Goal: Information Seeking & Learning: Learn about a topic

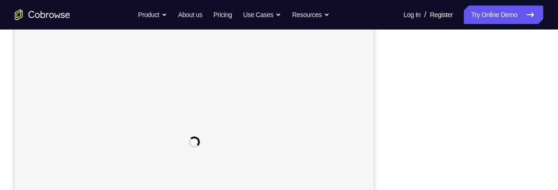
scroll to position [136, 0]
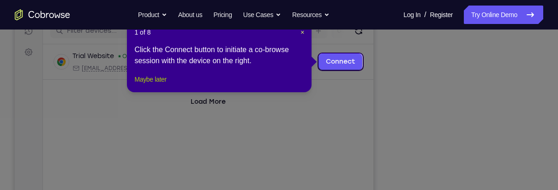
click at [163, 85] on button "Maybe later" at bounding box center [150, 79] width 32 height 11
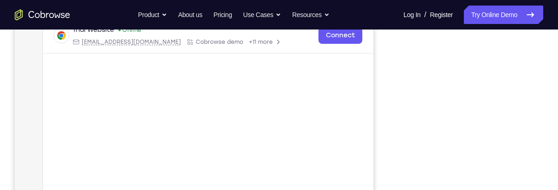
scroll to position [175, 0]
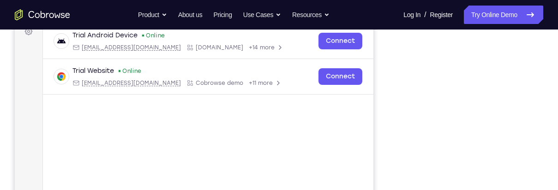
click at [550, 79] on div "Your Support Agent Your Customer Web iOS Android Next Steps We’d be happy to gi…" at bounding box center [279, 189] width 558 height 609
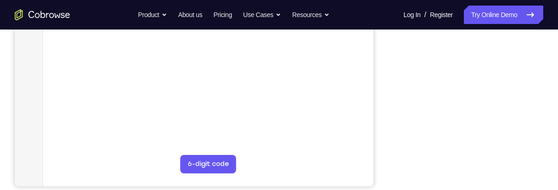
scroll to position [243, 0]
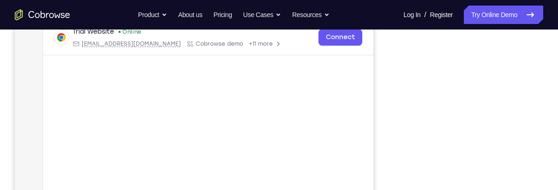
click at [548, 121] on div "Your Support Agent Your Customer Web iOS Android Next Steps We’d be happy to gi…" at bounding box center [279, 149] width 558 height 609
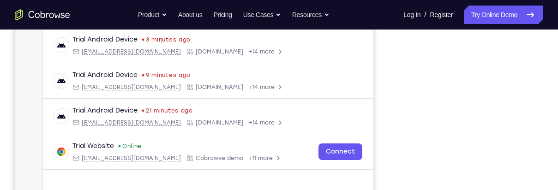
scroll to position [60, 0]
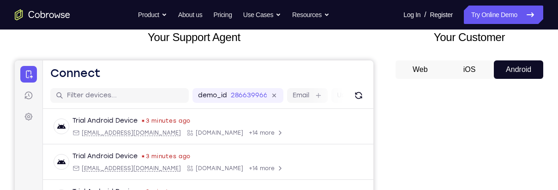
click at [462, 72] on button "iOS" at bounding box center [469, 69] width 49 height 18
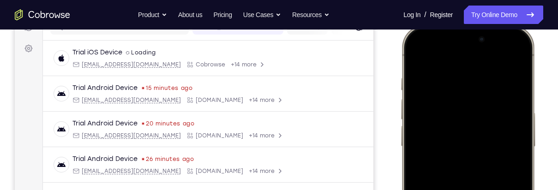
scroll to position [150, 0]
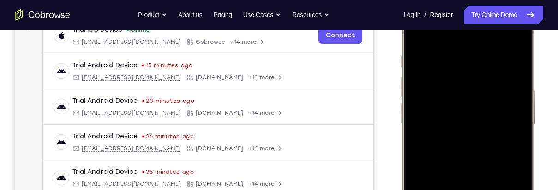
click at [478, 111] on div at bounding box center [467, 139] width 121 height 264
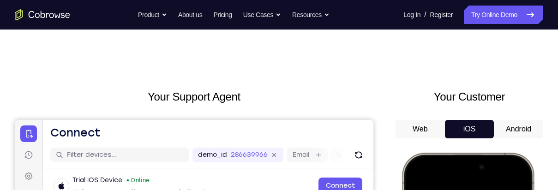
click at [520, 120] on button "Android" at bounding box center [518, 129] width 49 height 18
